Goal: Use online tool/utility: Utilize a website feature to perform a specific function

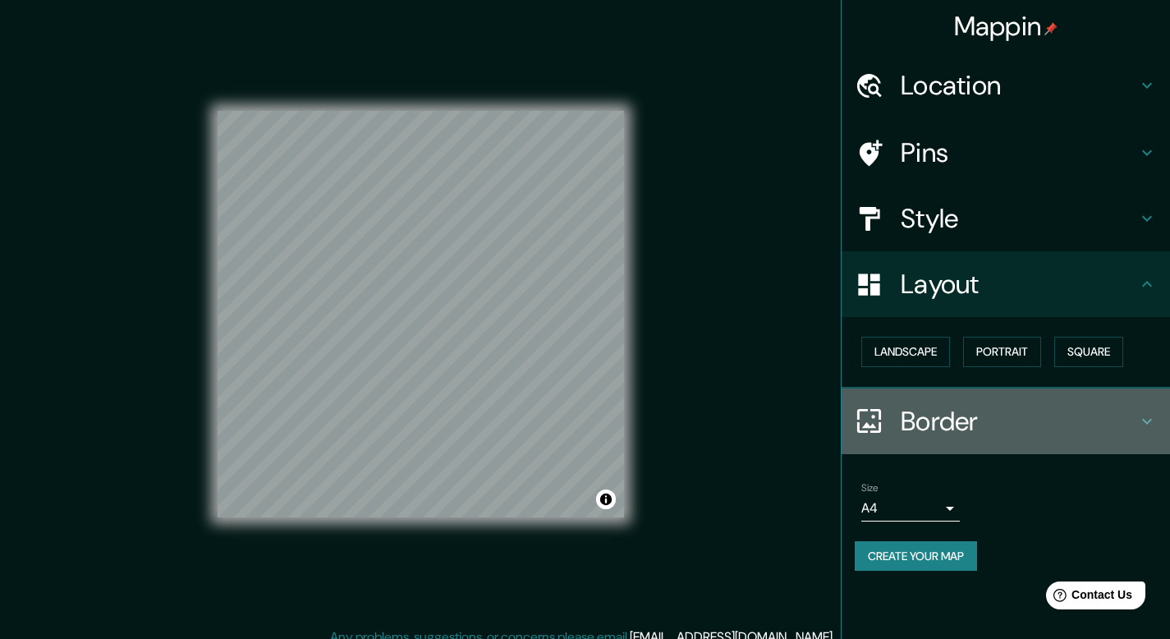
click at [976, 419] on h4 "Border" at bounding box center [1019, 421] width 237 height 33
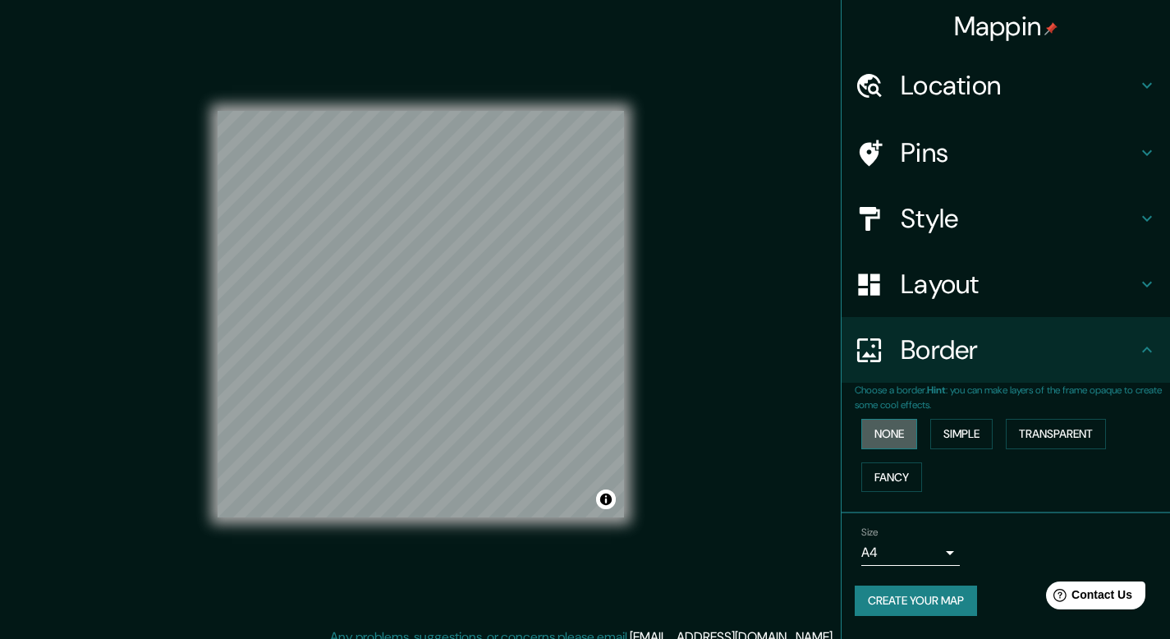
click at [914, 424] on button "None" at bounding box center [889, 434] width 56 height 30
click at [967, 432] on button "Simple" at bounding box center [961, 434] width 62 height 30
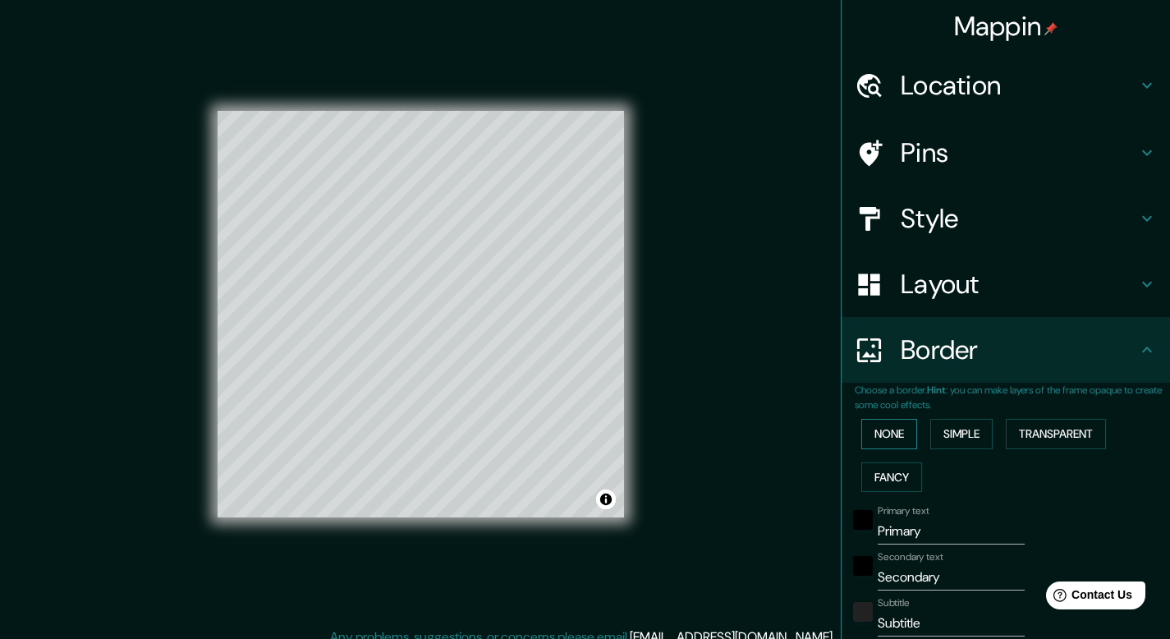
click at [881, 434] on button "None" at bounding box center [889, 434] width 56 height 30
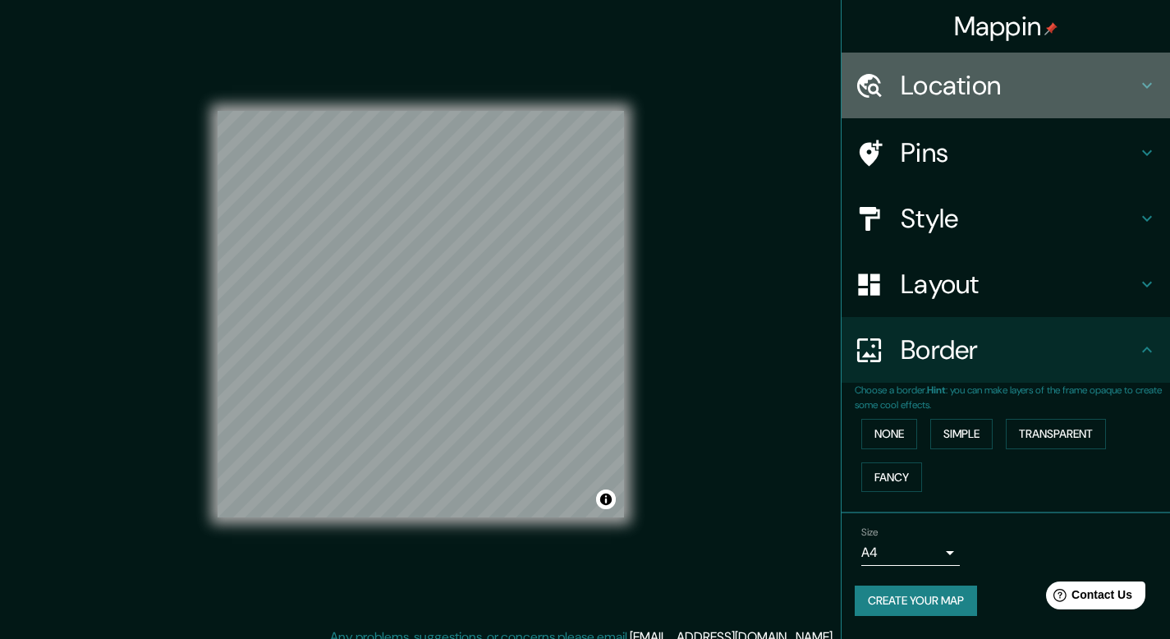
click at [956, 90] on h4 "Location" at bounding box center [1019, 85] width 237 height 33
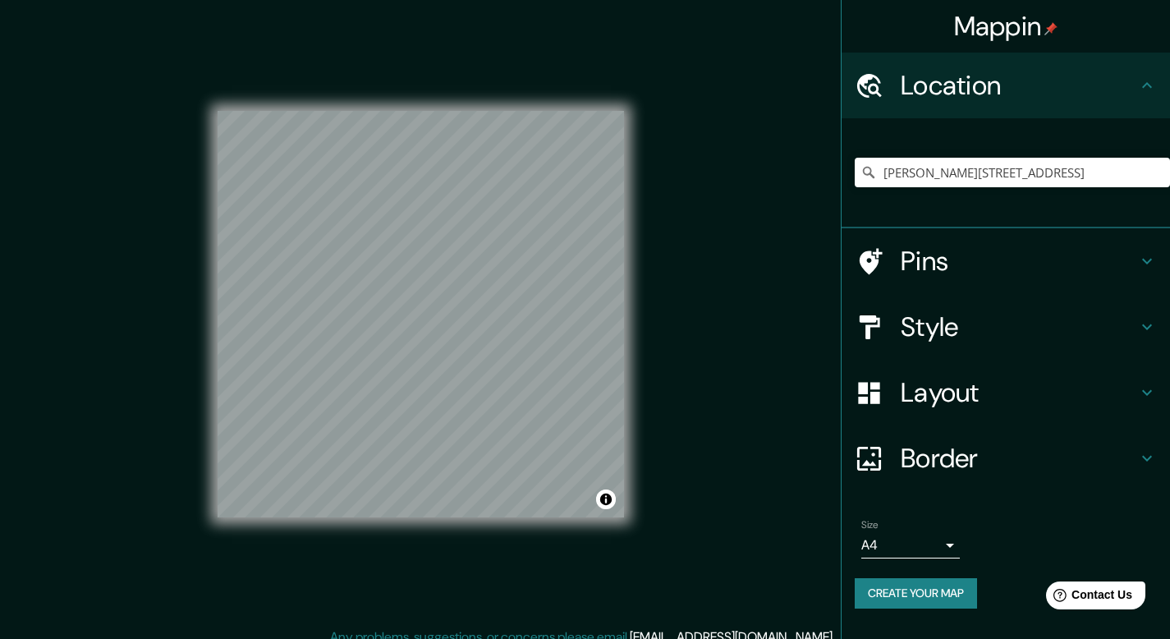
click at [991, 245] on h4 "Pins" at bounding box center [1019, 261] width 237 height 33
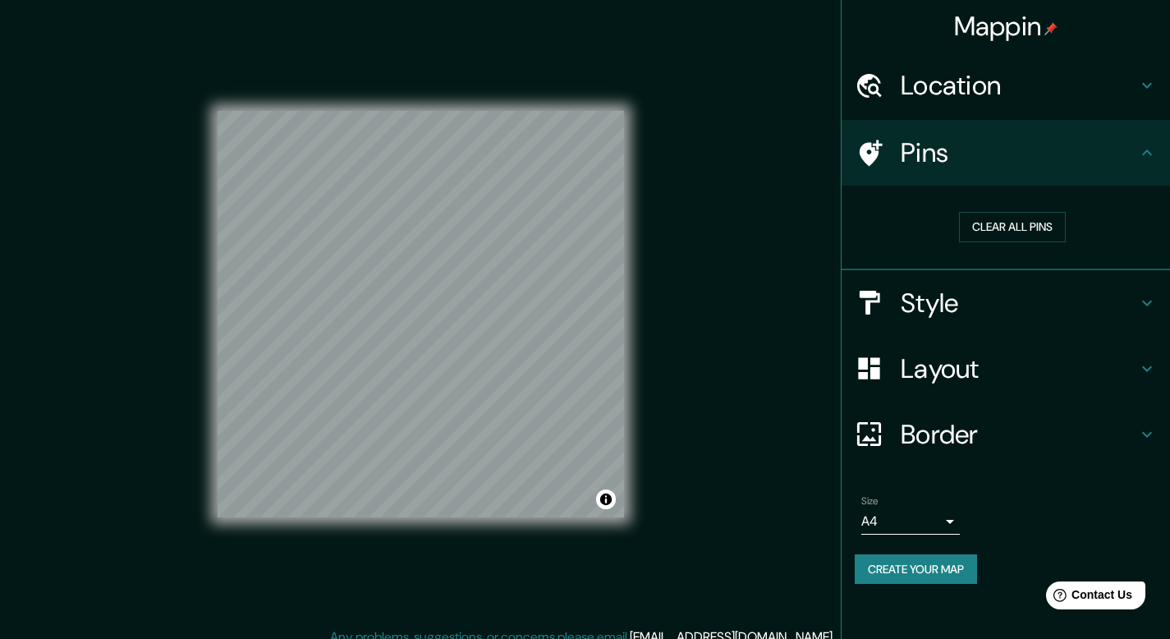
click at [962, 303] on h4 "Style" at bounding box center [1019, 303] width 237 height 33
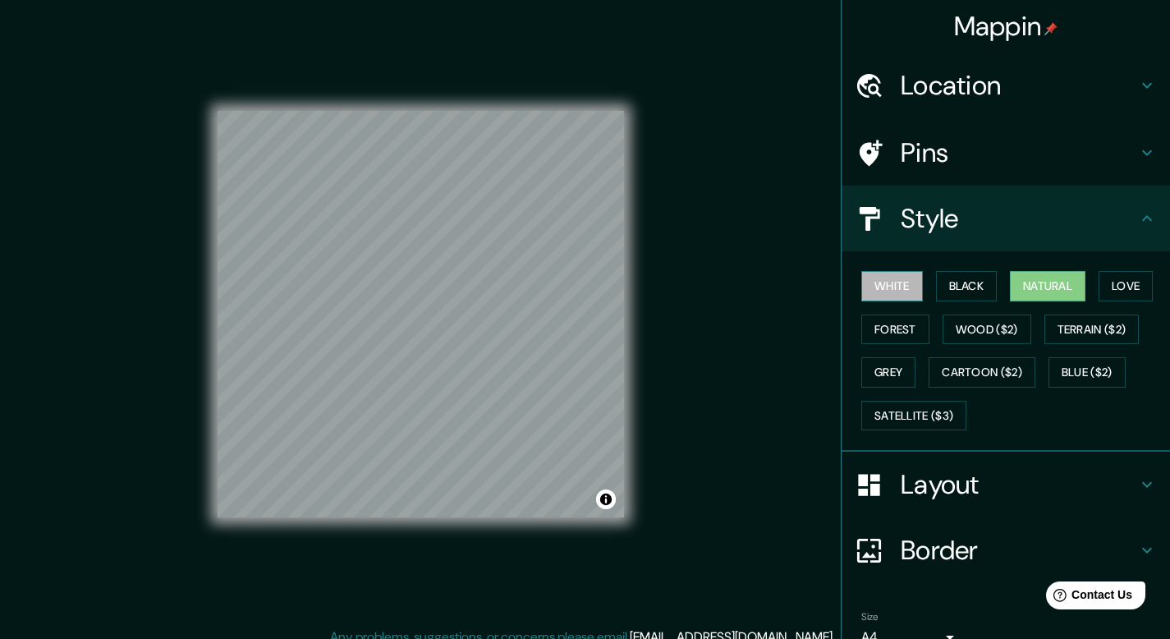
click at [886, 287] on button "White" at bounding box center [892, 286] width 62 height 30
click at [1036, 370] on div "White Black Natural Love Forest Wood ($2) Terrain ($2) Grey Cartoon ($2) Blue (…" at bounding box center [1012, 350] width 315 height 172
click at [1054, 374] on button "Blue ($2)" at bounding box center [1087, 372] width 77 height 30
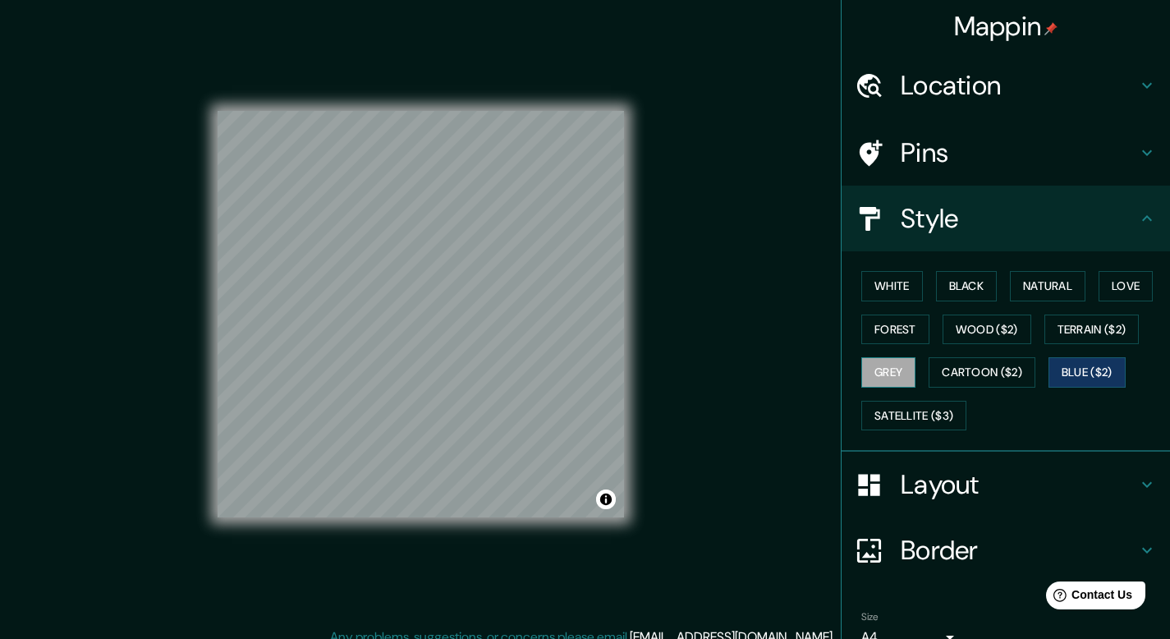
click at [882, 370] on button "Grey" at bounding box center [888, 372] width 54 height 30
click at [893, 328] on button "Forest" at bounding box center [895, 330] width 68 height 30
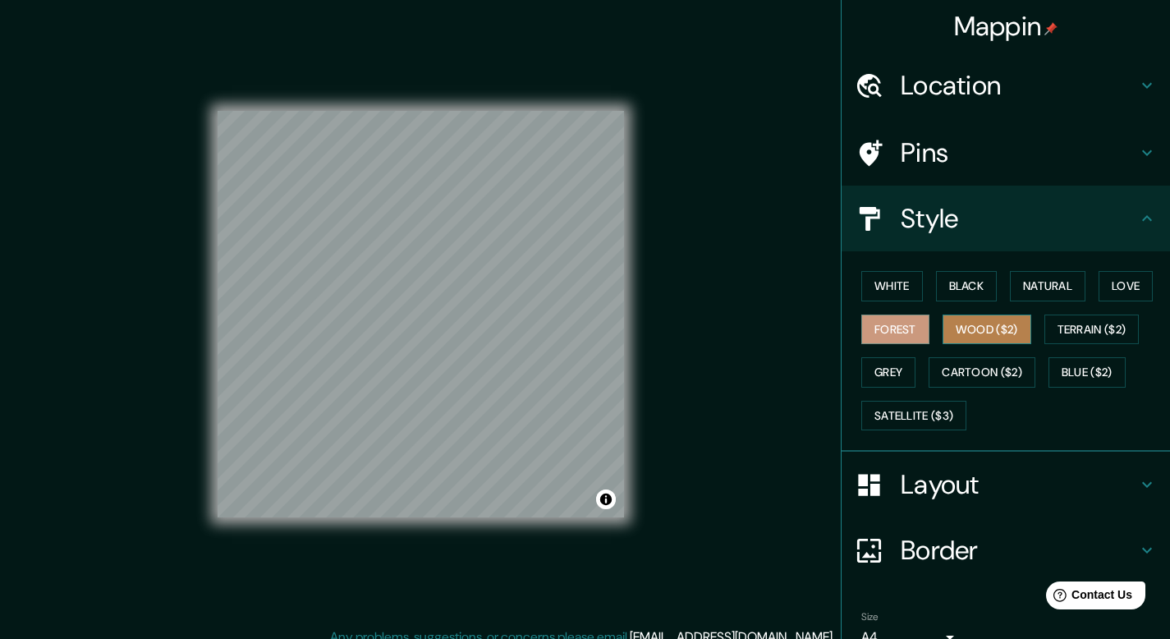
click at [953, 331] on button "Wood ($2)" at bounding box center [987, 330] width 89 height 30
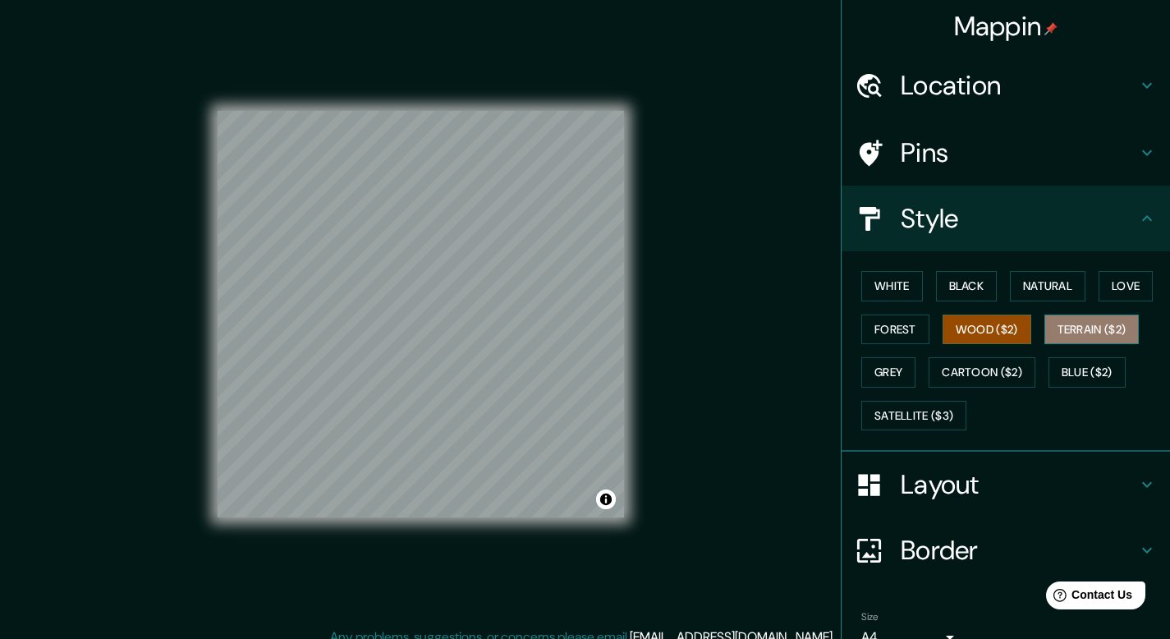
click at [1053, 326] on button "Terrain ($2)" at bounding box center [1092, 330] width 95 height 30
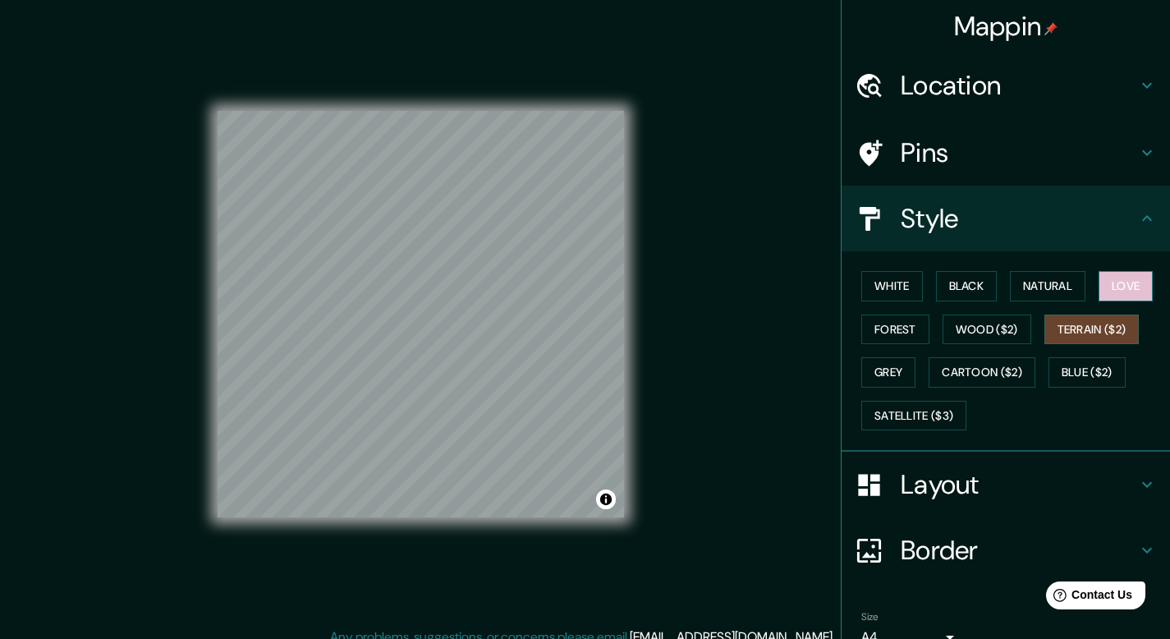
click at [1104, 297] on button "Love" at bounding box center [1126, 286] width 54 height 30
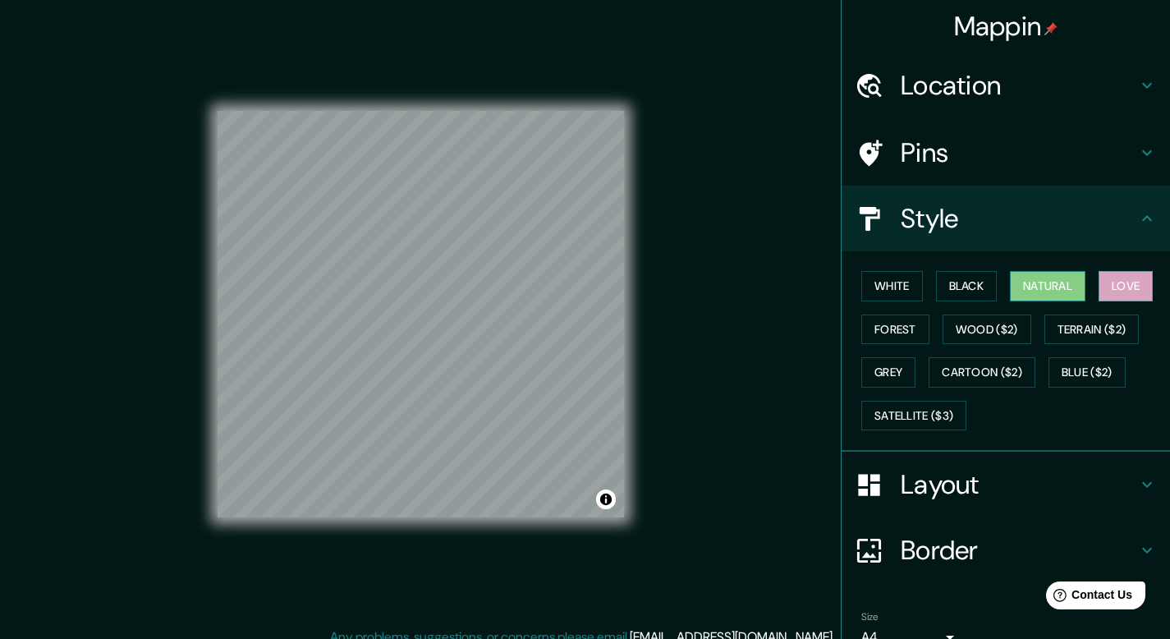
click at [1049, 294] on button "Natural" at bounding box center [1048, 286] width 76 height 30
click at [972, 295] on button "Black" at bounding box center [967, 286] width 62 height 30
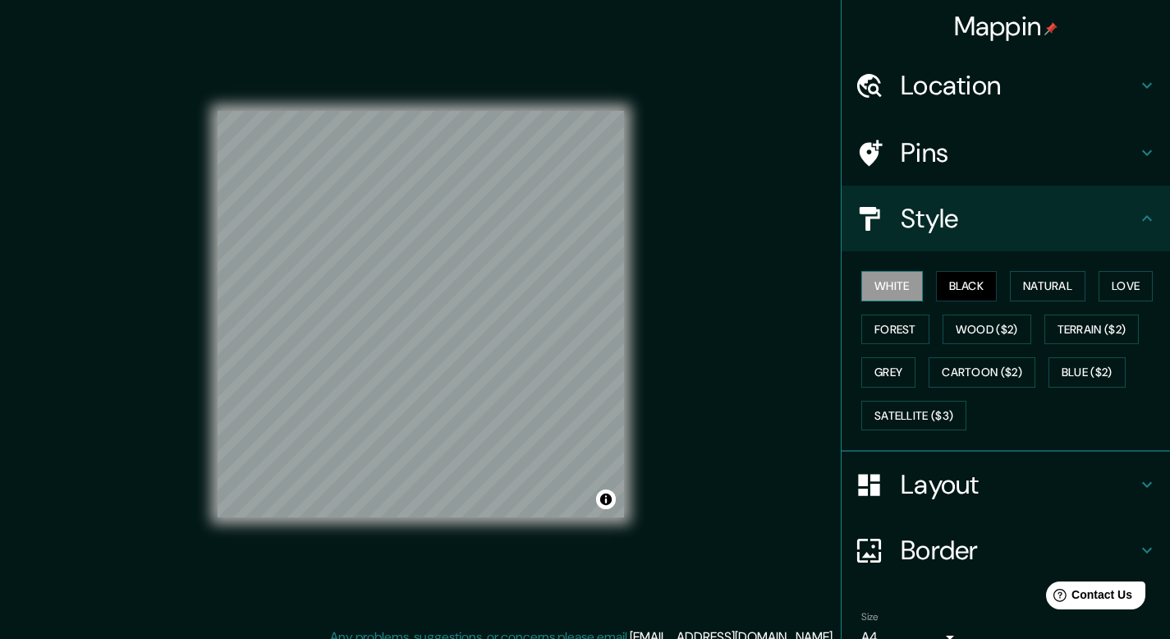
click at [889, 290] on button "White" at bounding box center [892, 286] width 62 height 30
click at [1072, 363] on button "Blue ($2)" at bounding box center [1087, 372] width 77 height 30
click at [971, 477] on h4 "Layout" at bounding box center [1019, 484] width 237 height 33
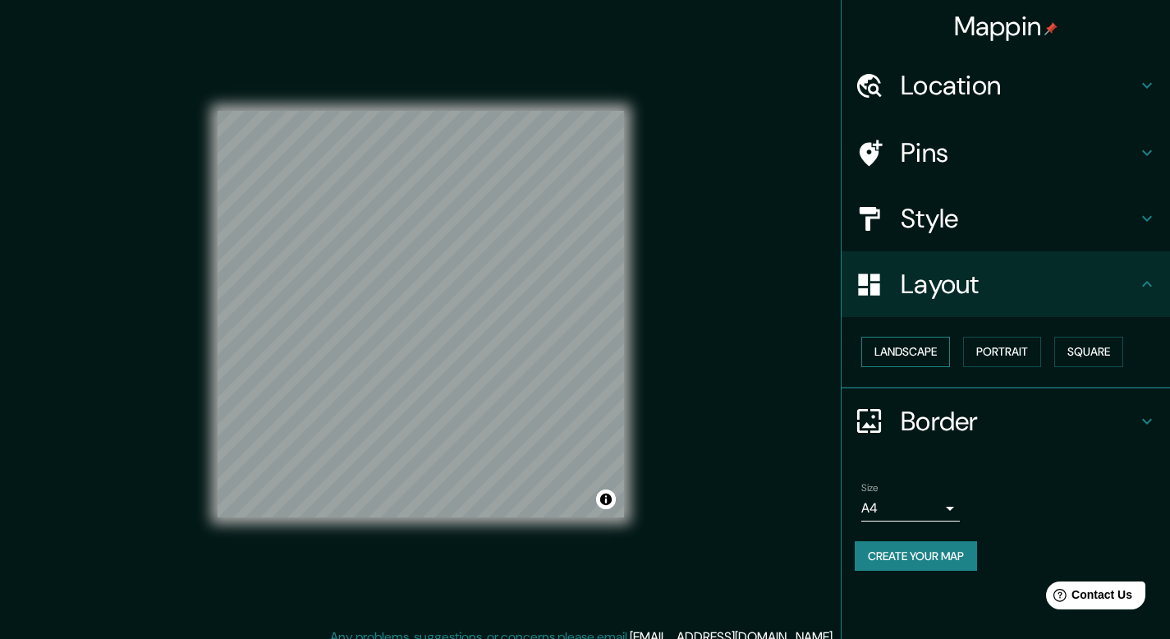
click at [935, 357] on button "Landscape" at bounding box center [905, 352] width 89 height 30
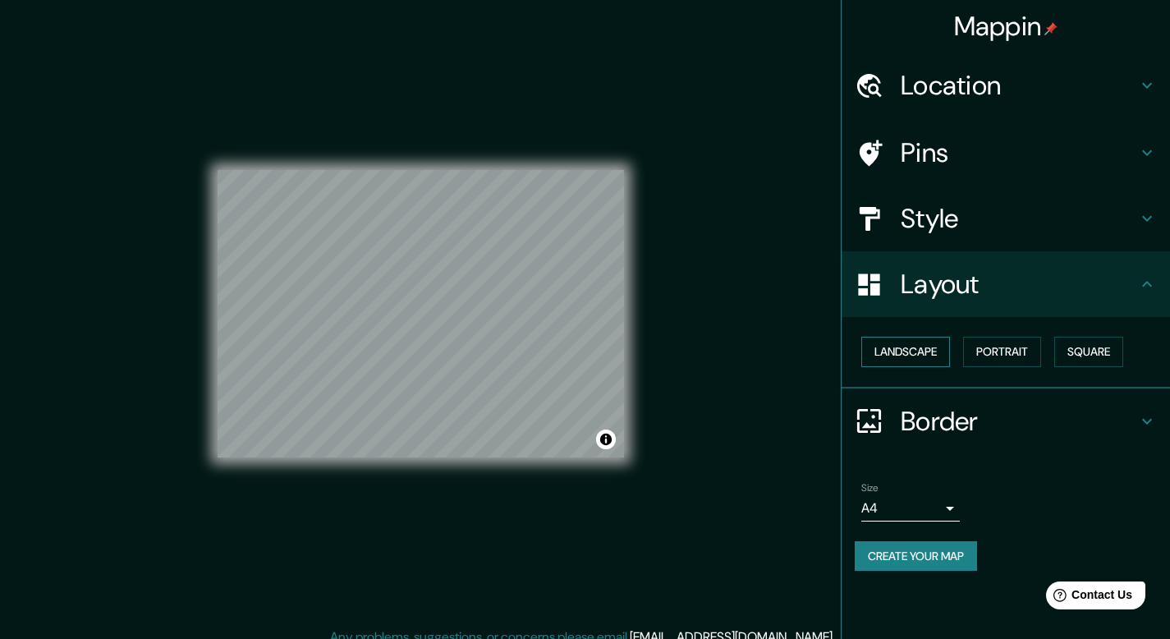
click at [935, 357] on button "Landscape" at bounding box center [905, 352] width 89 height 30
click at [1075, 355] on button "Square" at bounding box center [1088, 352] width 69 height 30
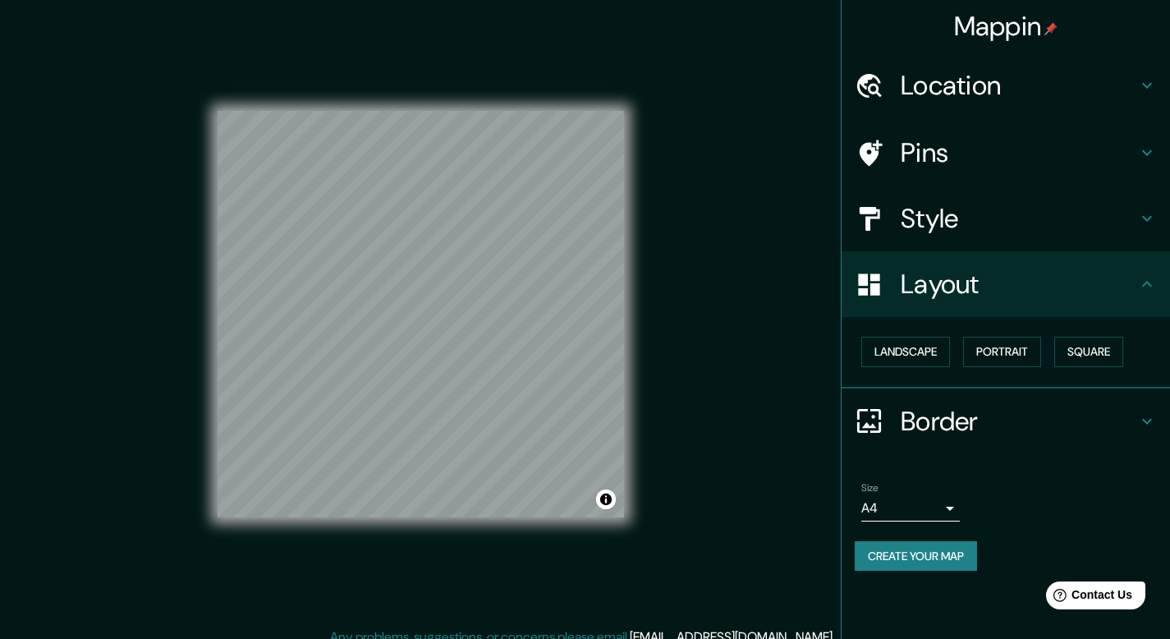
click at [1083, 417] on h4 "Border" at bounding box center [1019, 421] width 237 height 33
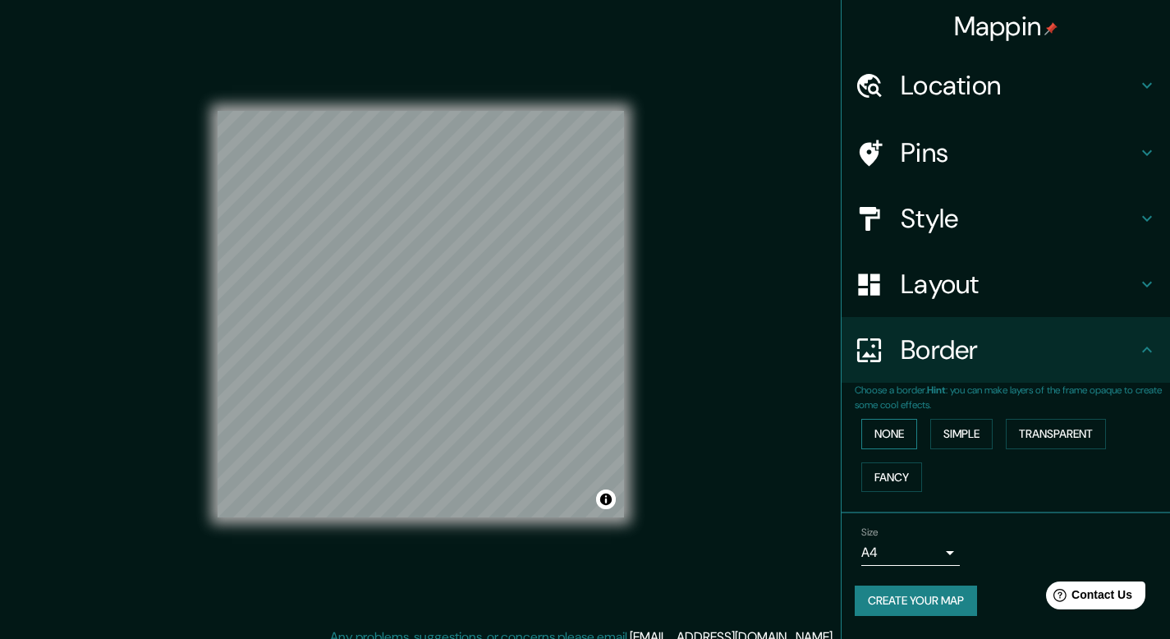
click at [887, 445] on button "None" at bounding box center [889, 434] width 56 height 30
click at [980, 441] on button "Simple" at bounding box center [961, 434] width 62 height 30
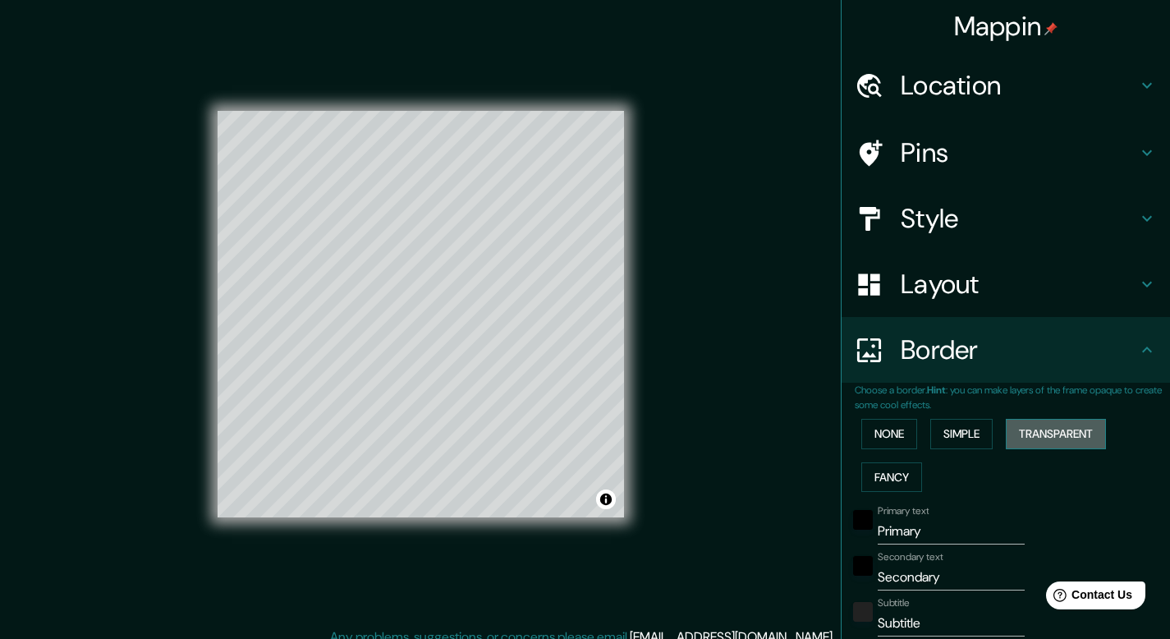
click at [1040, 431] on button "Transparent" at bounding box center [1056, 434] width 100 height 30
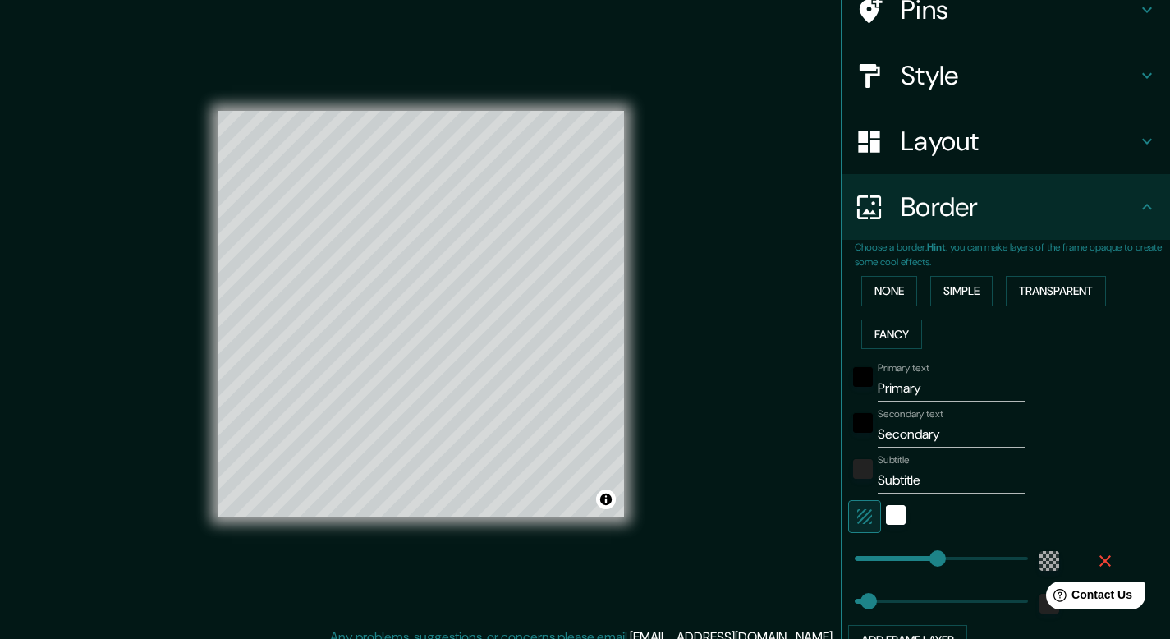
scroll to position [177, 0]
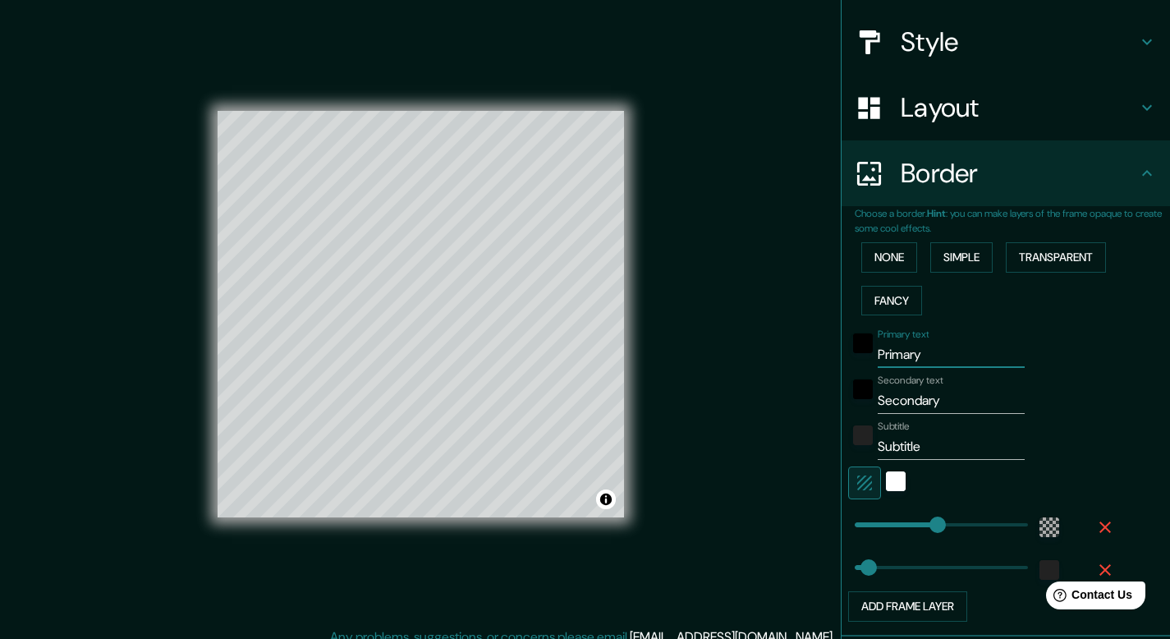
drag, startPoint x: 920, startPoint y: 361, endPoint x: 856, endPoint y: 354, distance: 63.7
click at [856, 354] on div "Primary text Primary" at bounding box center [982, 347] width 269 height 39
type input "238"
type input "40"
drag, startPoint x: 937, startPoint y: 397, endPoint x: 881, endPoint y: 403, distance: 56.1
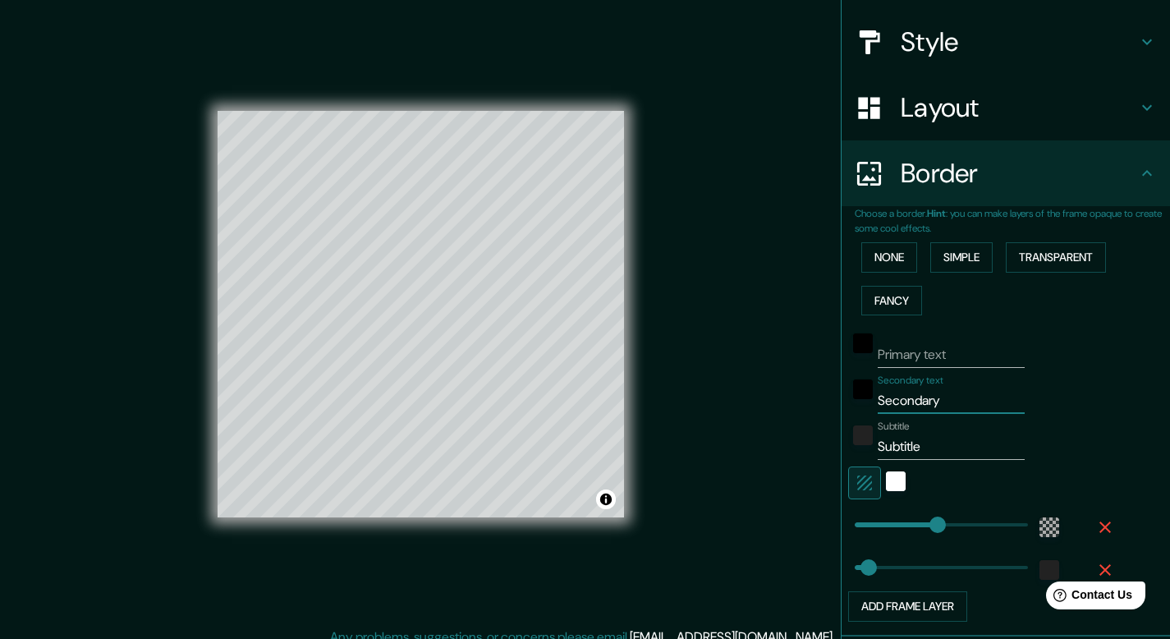
click at [881, 403] on input "Secondary" at bounding box center [951, 401] width 147 height 26
type input "Se"
type input "238"
type input "40"
type input "S"
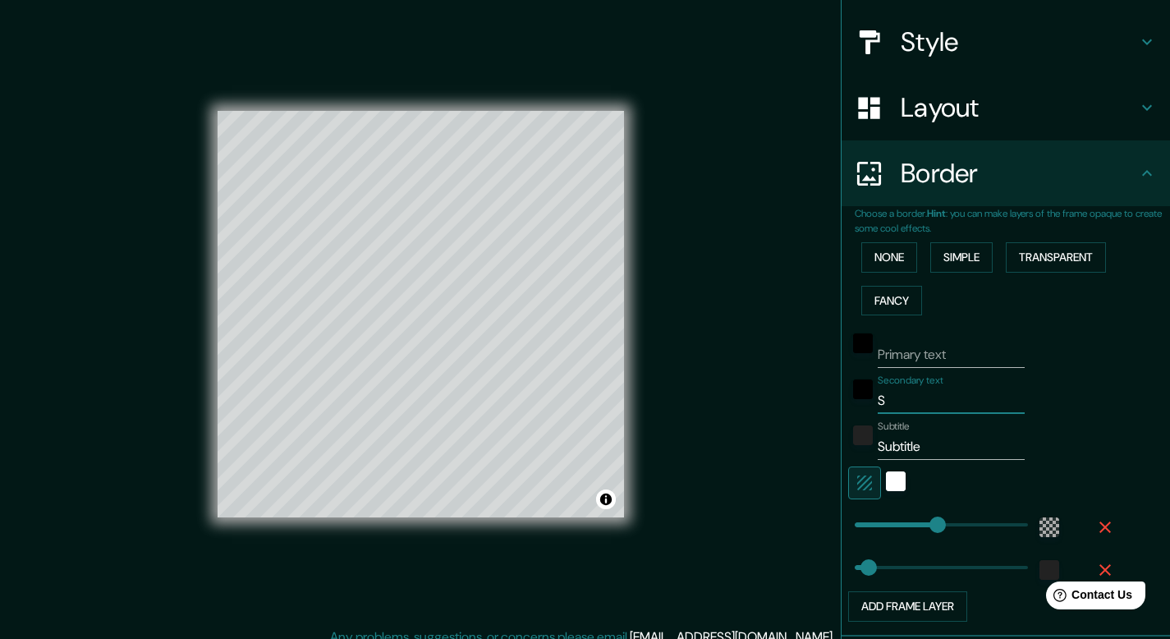
type input "238"
type input "40"
type input "238"
type input "40"
drag, startPoint x: 892, startPoint y: 445, endPoint x: 884, endPoint y: 441, distance: 9.2
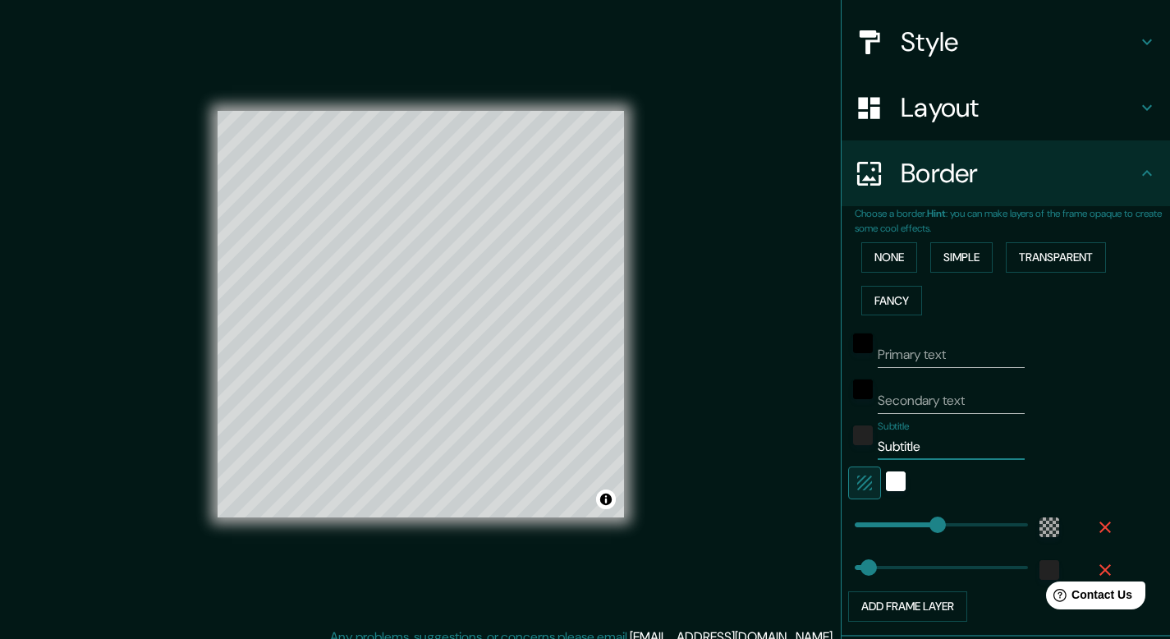
click at [884, 441] on input "Subtitle" at bounding box center [951, 447] width 147 height 26
drag, startPoint x: 931, startPoint y: 449, endPoint x: 859, endPoint y: 454, distance: 72.4
click at [859, 454] on div "Subtitle Subtitle" at bounding box center [982, 439] width 269 height 39
type input "238"
type input "40"
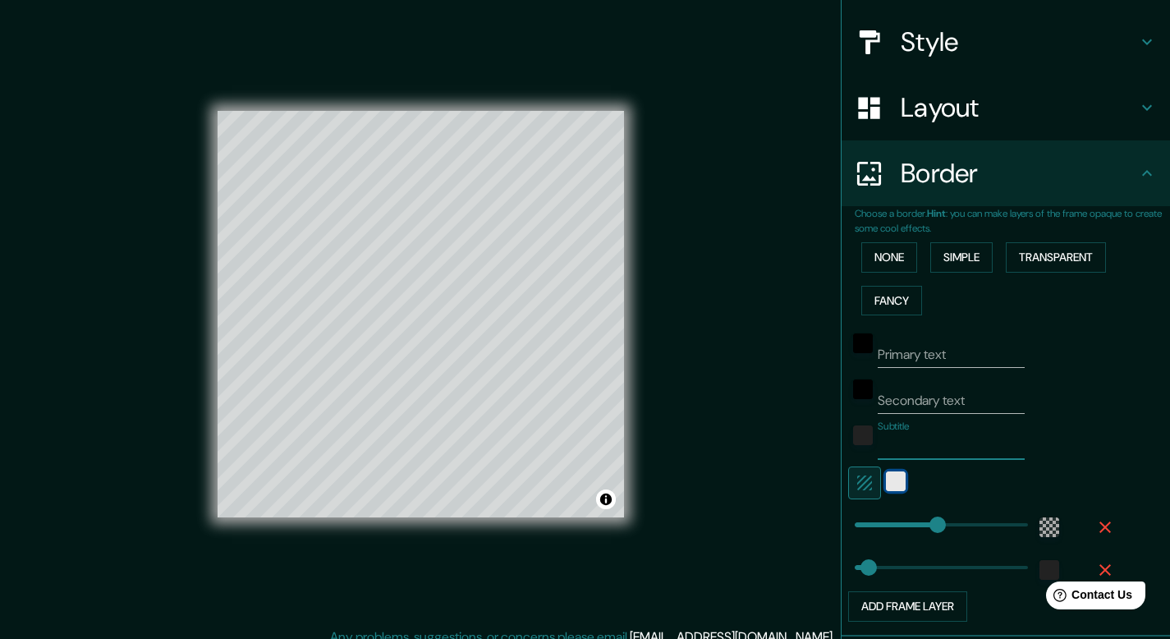
click at [887, 484] on div "white" at bounding box center [896, 481] width 20 height 20
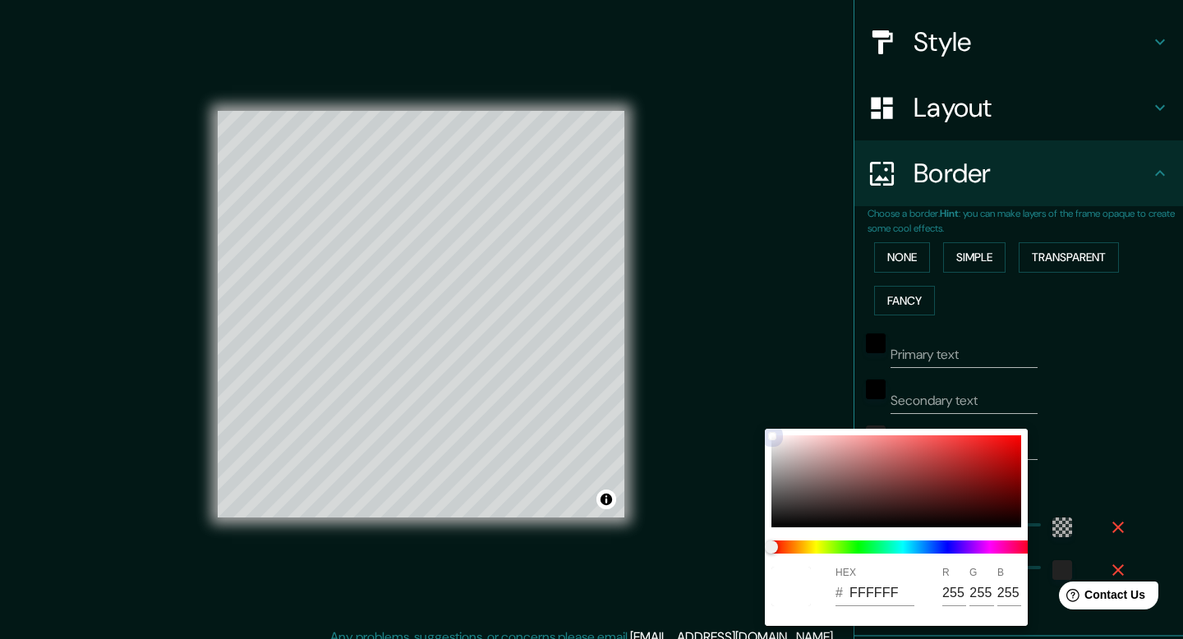
click at [862, 480] on div at bounding box center [896, 481] width 250 height 92
type input "238"
type input "40"
type input "835353"
type input "131"
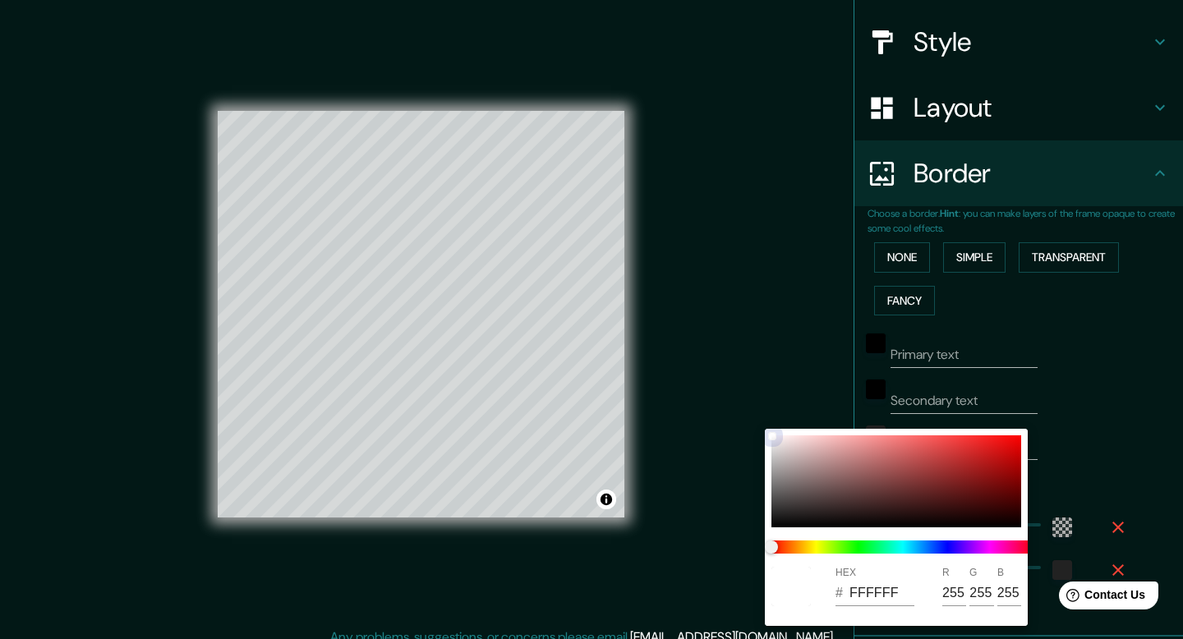
type input "83"
click at [1039, 397] on div at bounding box center [591, 319] width 1183 height 639
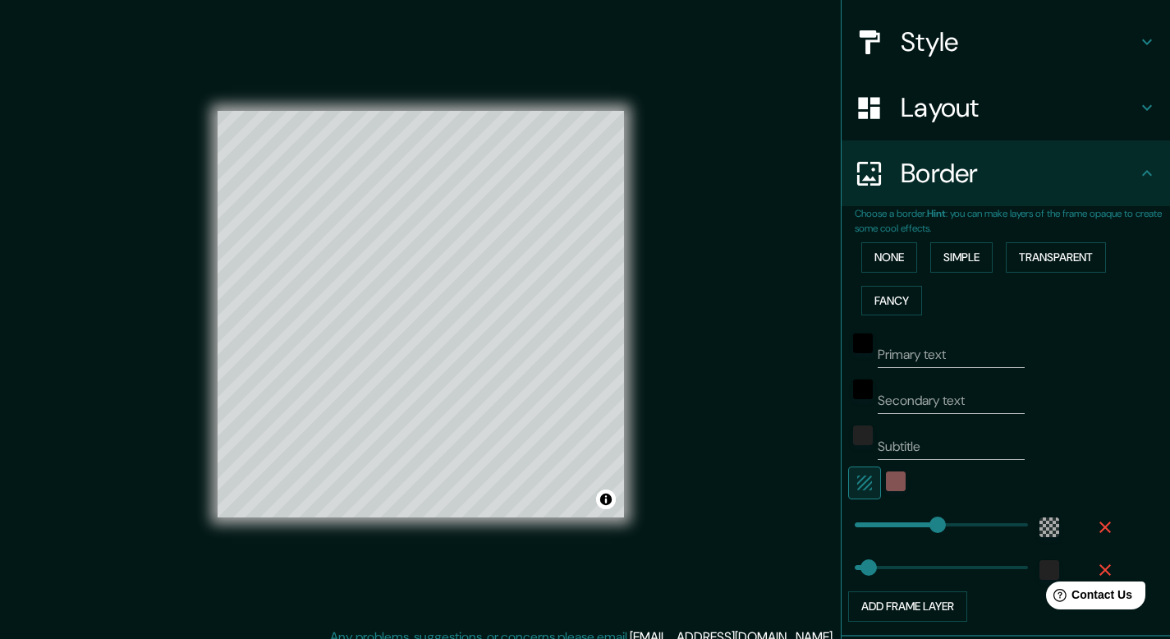
click at [855, 482] on icon "button" at bounding box center [865, 483] width 20 height 20
type input "238"
type input "40"
click at [1129, 374] on div "Primary text Secondary text Subtitle Add frame layer" at bounding box center [1012, 472] width 315 height 300
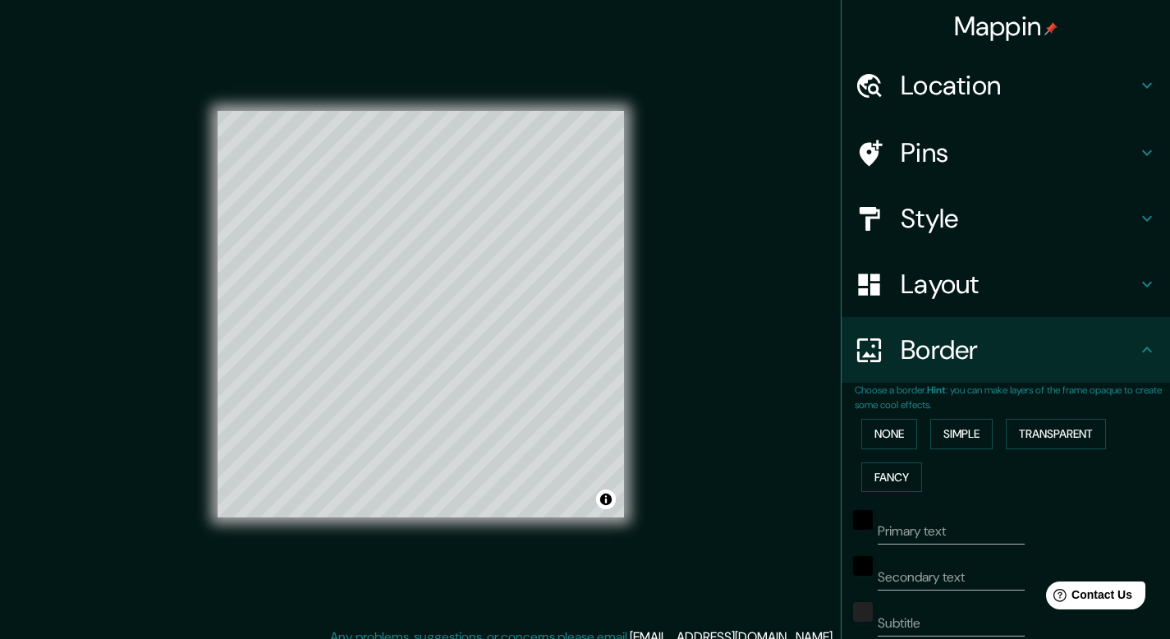
scroll to position [0, 0]
click at [920, 149] on h4 "Pins" at bounding box center [1019, 152] width 237 height 33
type input "238"
type input "40"
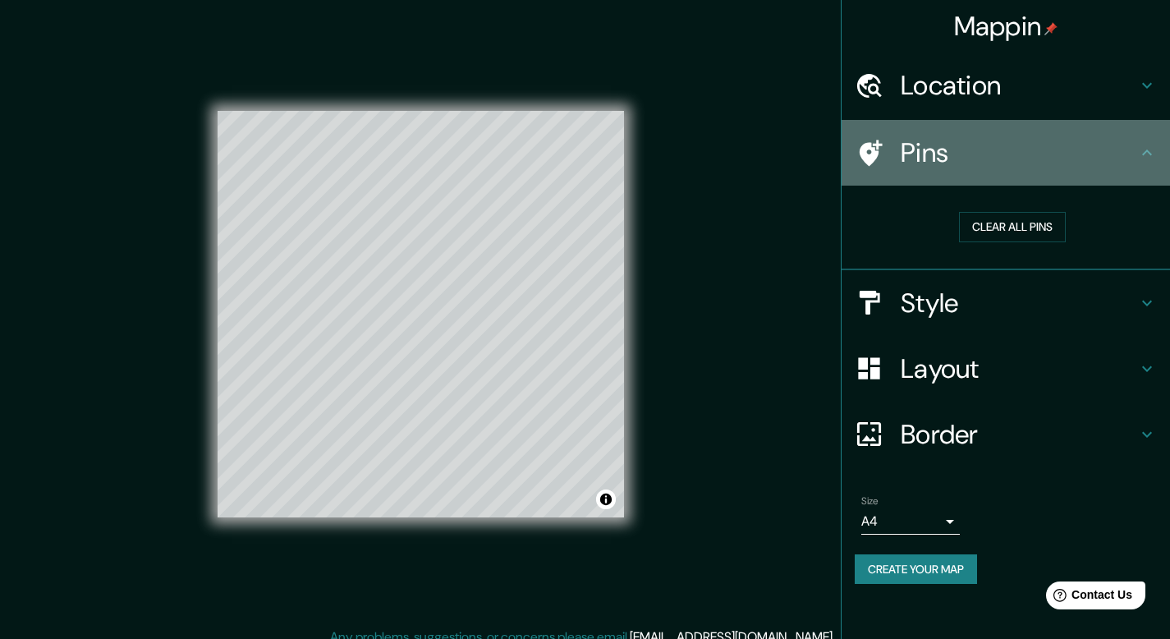
click at [866, 152] on icon at bounding box center [871, 153] width 23 height 26
